Goal: Task Accomplishment & Management: Complete application form

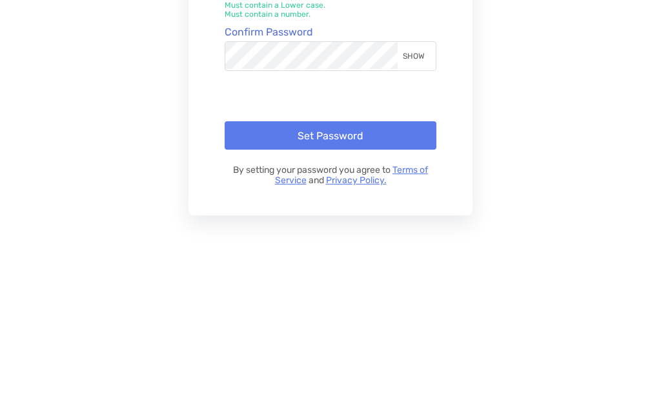
click at [425, 212] on div "SHOW" at bounding box center [415, 226] width 37 height 28
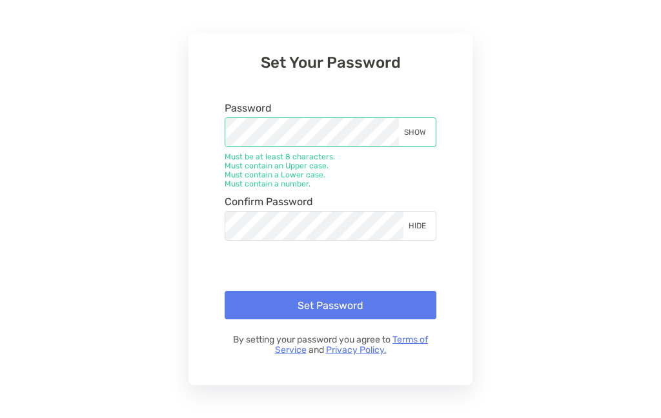
click at [419, 130] on div "SHOW" at bounding box center [417, 132] width 37 height 28
click at [417, 227] on div "HIDE" at bounding box center [419, 226] width 32 height 28
click at [429, 123] on div "HIDE" at bounding box center [419, 132] width 32 height 28
click at [334, 305] on button "Set Password" at bounding box center [331, 305] width 212 height 28
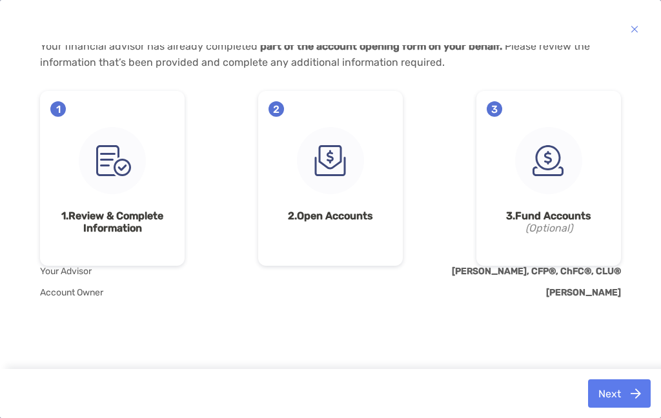
scroll to position [123, 0]
click at [137, 192] on img at bounding box center [112, 160] width 67 height 67
click at [60, 112] on span "1" at bounding box center [57, 108] width 15 height 15
click at [105, 214] on strong "1. Review & Complete Information" at bounding box center [112, 222] width 124 height 25
click at [74, 266] on span "Your Advisor" at bounding box center [66, 271] width 52 height 11
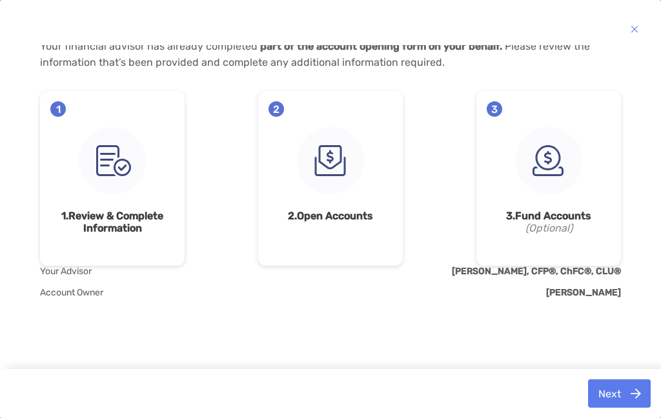
click at [121, 166] on img at bounding box center [112, 160] width 67 height 67
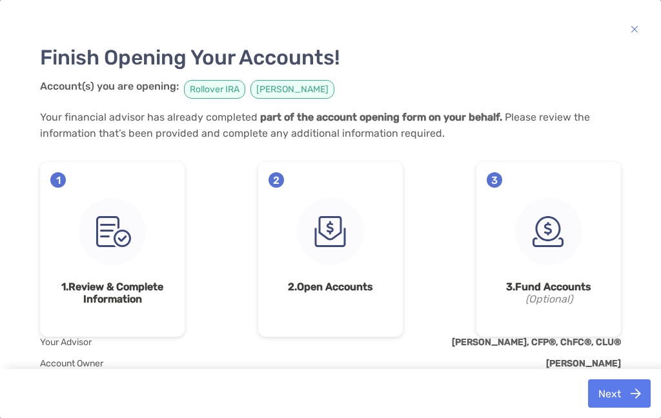
scroll to position [50, 0]
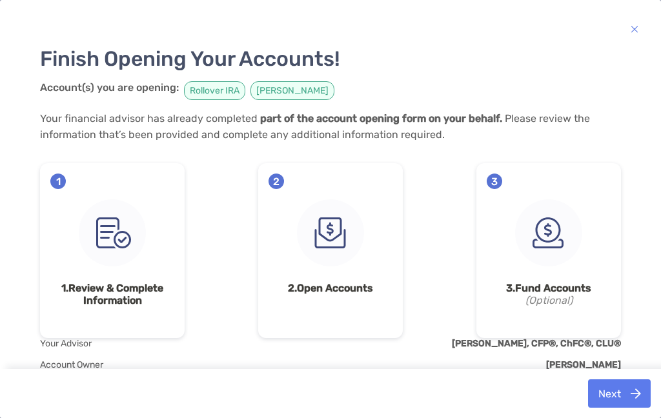
click at [57, 181] on span "1" at bounding box center [57, 181] width 15 height 15
click at [108, 239] on img at bounding box center [112, 232] width 67 height 67
click at [116, 235] on img at bounding box center [112, 232] width 67 height 67
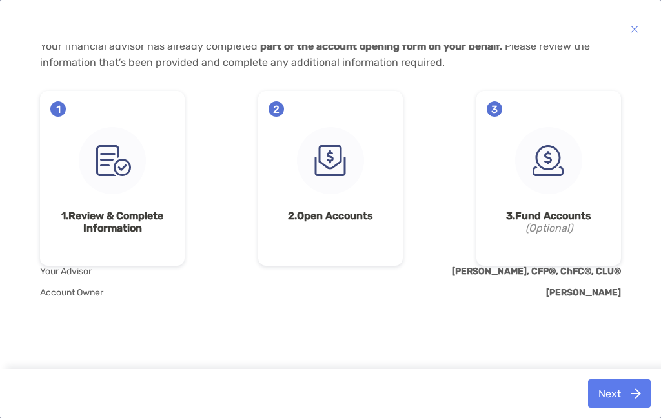
scroll to position [123, 0]
click at [281, 106] on span "2" at bounding box center [275, 108] width 15 height 15
click at [501, 109] on span "3" at bounding box center [493, 108] width 15 height 15
click at [554, 155] on img at bounding box center [548, 160] width 67 height 67
click at [318, 339] on div "Finish Opening Your Accounts! Account(s) you are opening: Rollover [PERSON_NAME…" at bounding box center [330, 141] width 581 height 437
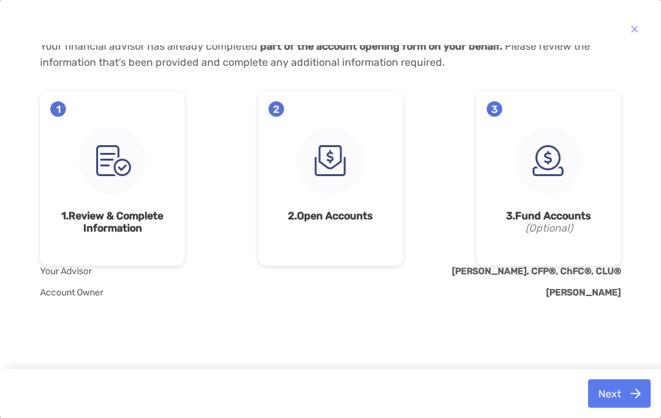
click at [321, 320] on div "Finish Opening Your Accounts! Account(s) you are opening: Rollover [PERSON_NAME…" at bounding box center [330, 141] width 581 height 437
click at [316, 319] on div "Finish Opening Your Accounts! Account(s) you are opening: Rollover [PERSON_NAME…" at bounding box center [330, 141] width 581 height 437
click at [308, 320] on div "Finish Opening Your Accounts! Account(s) you are opening: Rollover [PERSON_NAME…" at bounding box center [330, 141] width 581 height 437
click at [588, 295] on b "[PERSON_NAME]" at bounding box center [583, 292] width 75 height 11
click at [561, 214] on strong "3. Fund Accounts" at bounding box center [548, 216] width 124 height 12
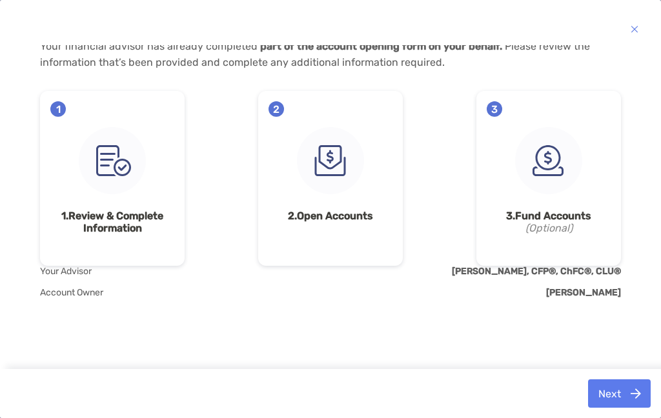
click at [546, 161] on img at bounding box center [548, 160] width 67 height 67
click at [497, 106] on span "3" at bounding box center [493, 108] width 15 height 15
click at [62, 110] on span "1" at bounding box center [57, 108] width 15 height 15
click at [119, 171] on img at bounding box center [112, 160] width 67 height 67
click at [119, 170] on img at bounding box center [112, 160] width 67 height 67
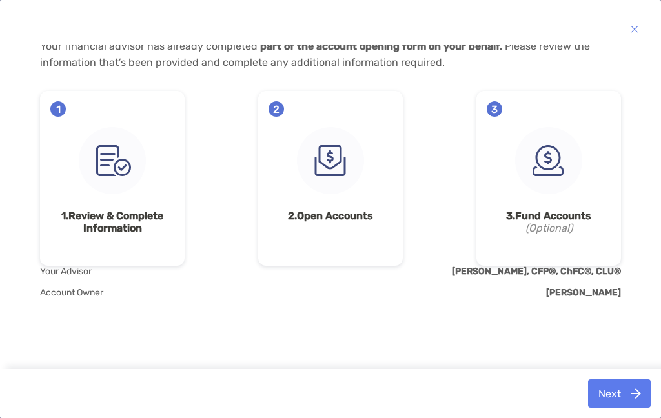
click at [123, 164] on img at bounding box center [112, 160] width 67 height 67
click at [121, 171] on img at bounding box center [112, 160] width 67 height 67
click at [123, 168] on img at bounding box center [112, 160] width 67 height 67
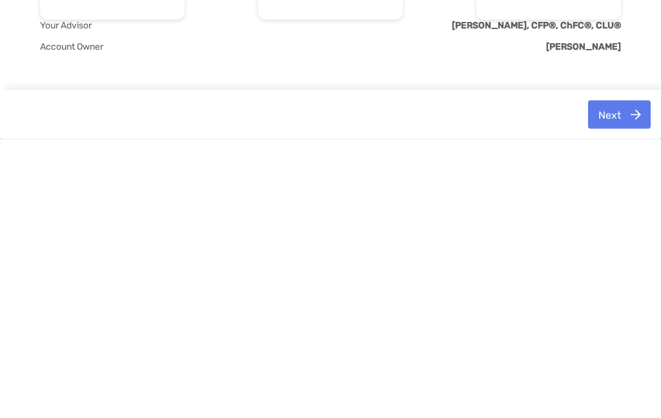
scroll to position [52, 0]
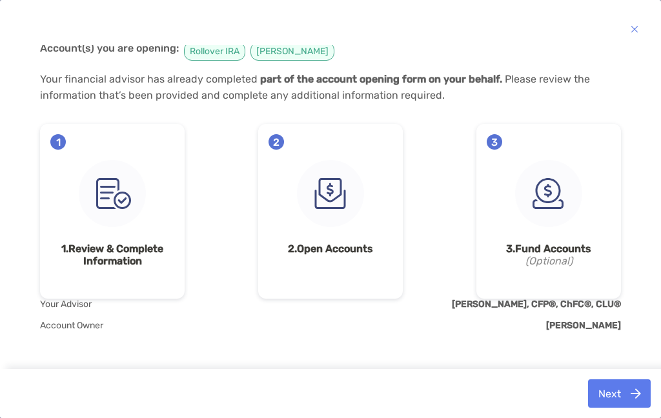
click at [65, 140] on span "1" at bounding box center [57, 141] width 15 height 15
click at [57, 148] on span "1" at bounding box center [57, 141] width 15 height 15
click at [215, 48] on span "Rollover IRA" at bounding box center [214, 51] width 61 height 19
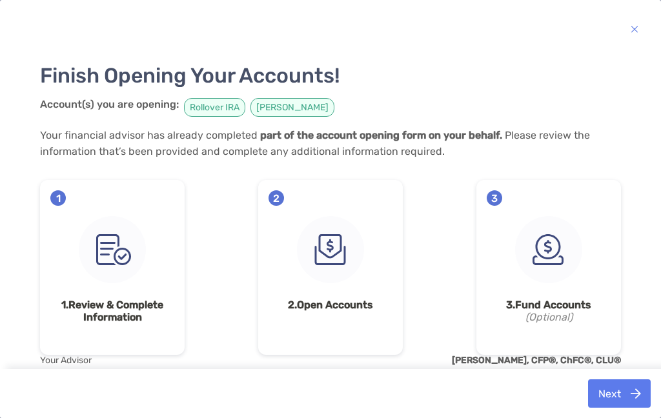
scroll to position [39, 0]
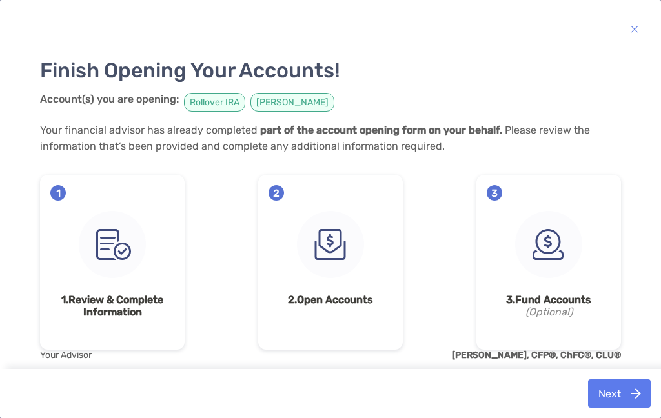
click at [212, 101] on span "Rollover IRA" at bounding box center [214, 102] width 61 height 19
click at [126, 252] on img at bounding box center [112, 244] width 67 height 67
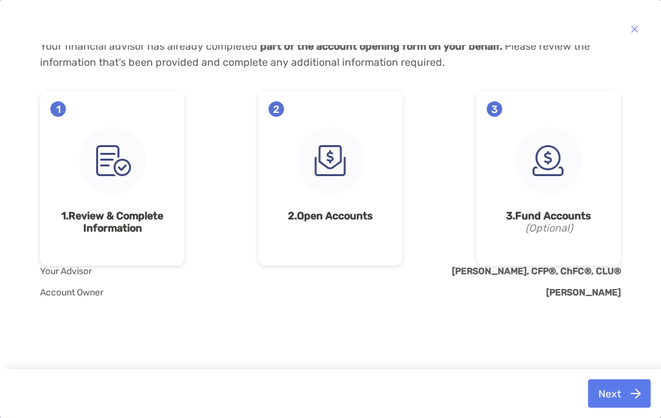
scroll to position [123, 0]
click at [126, 218] on strong "1. Review & Complete Information" at bounding box center [112, 222] width 124 height 25
click at [114, 163] on img at bounding box center [112, 160] width 67 height 67
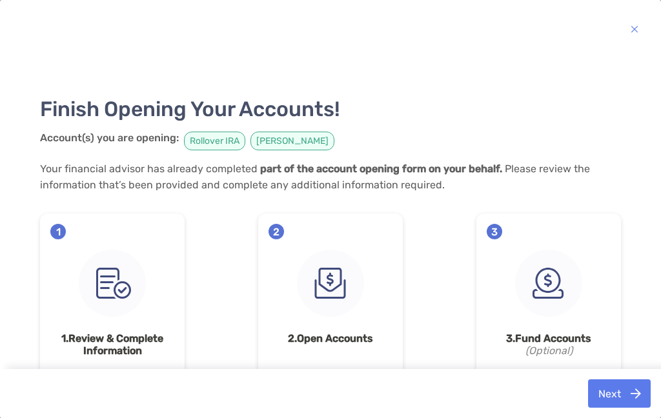
scroll to position [0, 0]
click at [652, 69] on div "Finish Opening Your Accounts! Account(s) you are opening: Rollover [PERSON_NAME…" at bounding box center [330, 209] width 661 height 418
click at [218, 141] on span "Rollover IRA" at bounding box center [214, 141] width 61 height 19
click at [272, 143] on span "[PERSON_NAME]" at bounding box center [292, 141] width 84 height 19
click at [337, 177] on p "Your financial advisor has already completed part of the account opening form o…" at bounding box center [330, 177] width 581 height 32
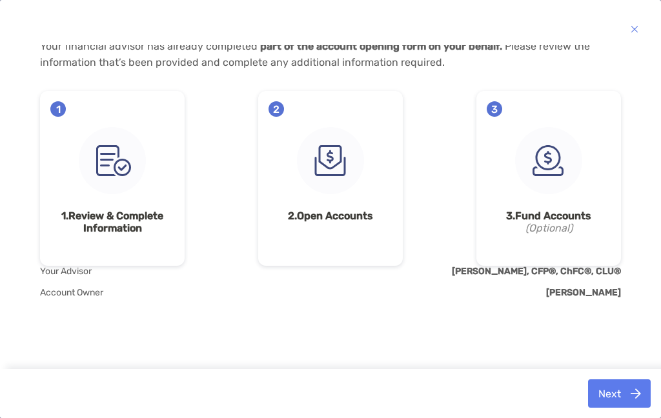
scroll to position [123, 0]
click at [532, 268] on b "[PERSON_NAME], CFP®, ChFC®, CLU®" at bounding box center [536, 271] width 169 height 11
click at [600, 295] on b "[PERSON_NAME]" at bounding box center [583, 292] width 75 height 11
click at [599, 295] on b "[PERSON_NAME]" at bounding box center [583, 292] width 75 height 11
click at [584, 285] on div "Finish Opening Your Accounts! Account(s) you are opening: Rollover [PERSON_NAME…" at bounding box center [330, 141] width 581 height 437
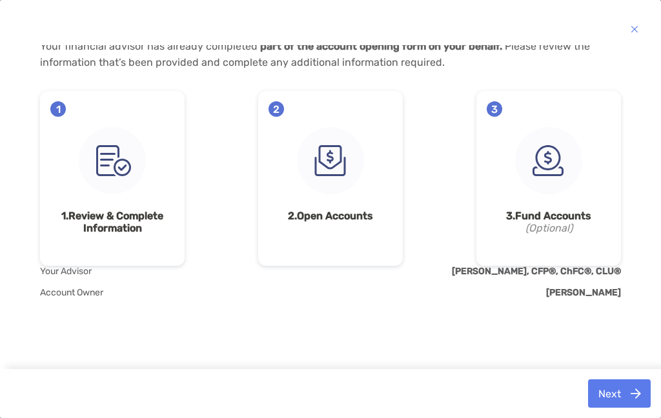
click at [67, 297] on span "Account Owner" at bounding box center [71, 292] width 63 height 11
click at [122, 205] on div "1 1. Review & Complete Information" at bounding box center [112, 178] width 145 height 175
click at [126, 184] on img at bounding box center [112, 160] width 67 height 67
click at [114, 219] on strong "1. Review & Complete Information" at bounding box center [112, 222] width 124 height 25
click at [111, 161] on img at bounding box center [112, 160] width 67 height 67
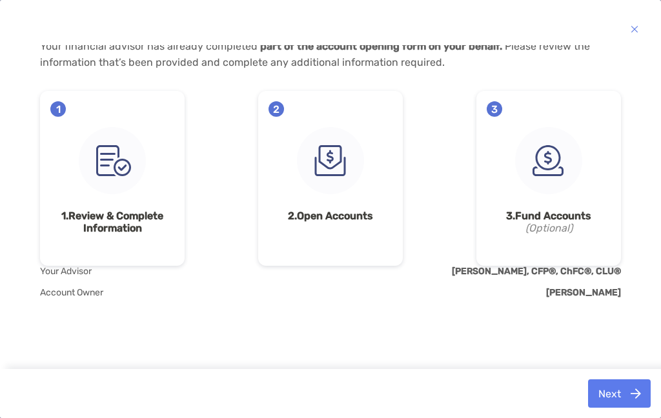
click at [64, 108] on span "1" at bounding box center [57, 108] width 15 height 15
click at [61, 108] on span "1" at bounding box center [57, 108] width 15 height 15
click at [65, 106] on span "1" at bounding box center [57, 108] width 15 height 15
click at [68, 108] on div "1 1. Review & Complete Information" at bounding box center [112, 178] width 145 height 175
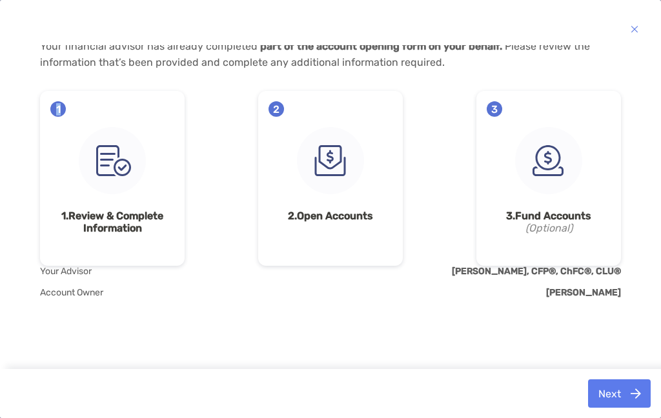
click at [201, 162] on div "1 1. Review & Complete Information 2 2. Open Accounts 3 3. Fund Accounts (Optio…" at bounding box center [330, 178] width 581 height 175
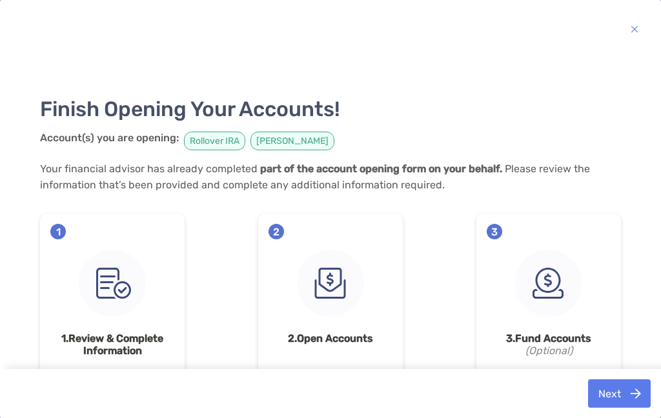
scroll to position [0, 0]
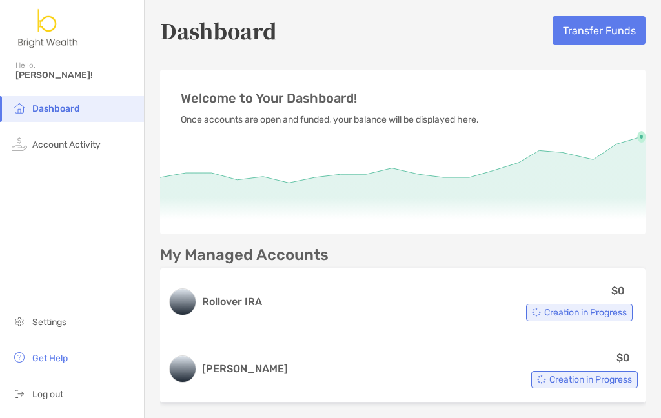
click at [36, 393] on span "Log out" at bounding box center [47, 394] width 31 height 11
